Goal: Navigation & Orientation: Find specific page/section

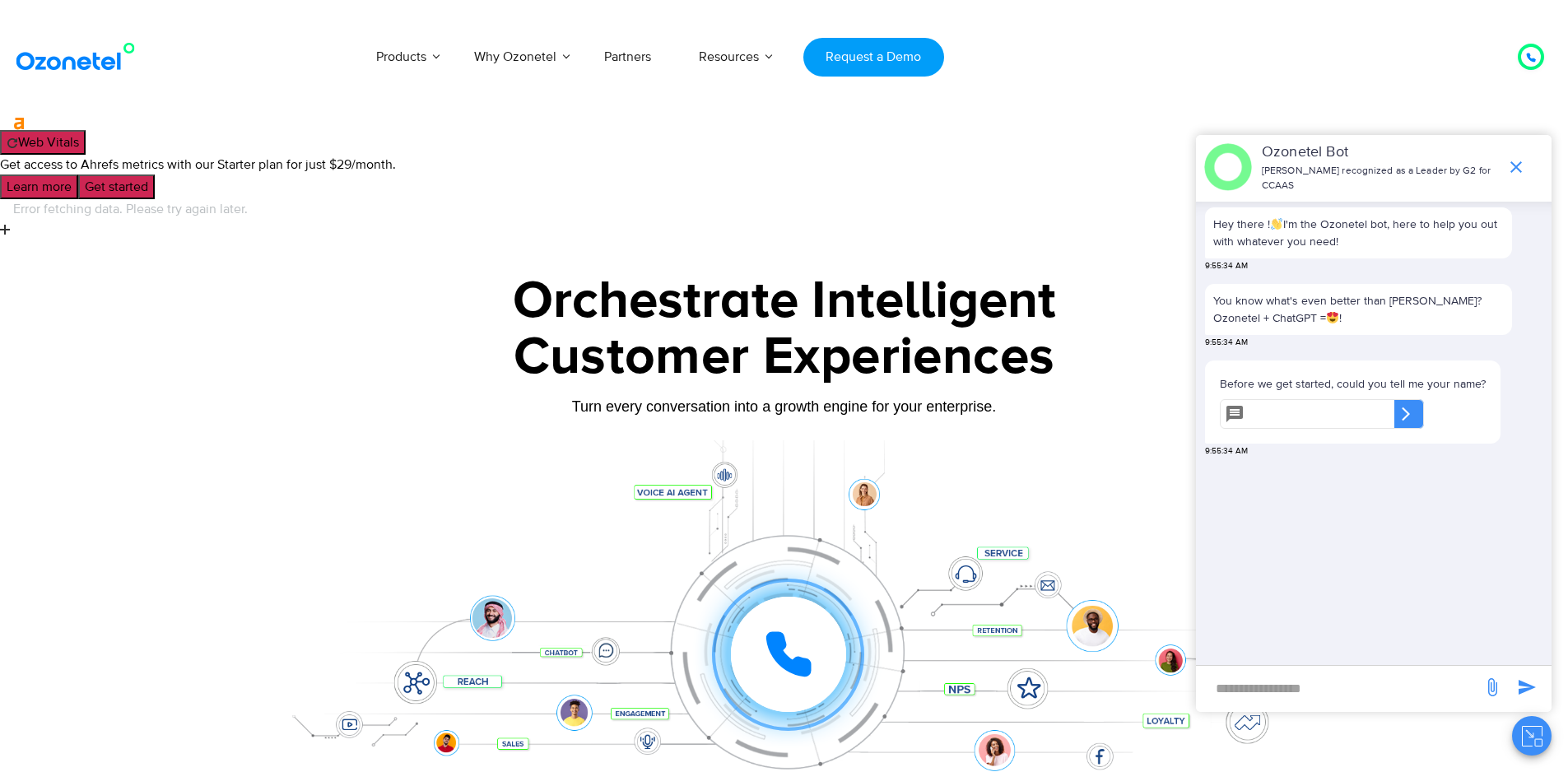
click at [213, 258] on div at bounding box center [784, 538] width 1568 height 561
drag, startPoint x: 101, startPoint y: 1, endPoint x: 222, endPoint y: 69, distance: 138.8
click at [182, 258] on div at bounding box center [784, 538] width 1568 height 561
drag, startPoint x: 243, startPoint y: 0, endPoint x: 203, endPoint y: 90, distance: 98.5
